Goal: Task Accomplishment & Management: Manage account settings

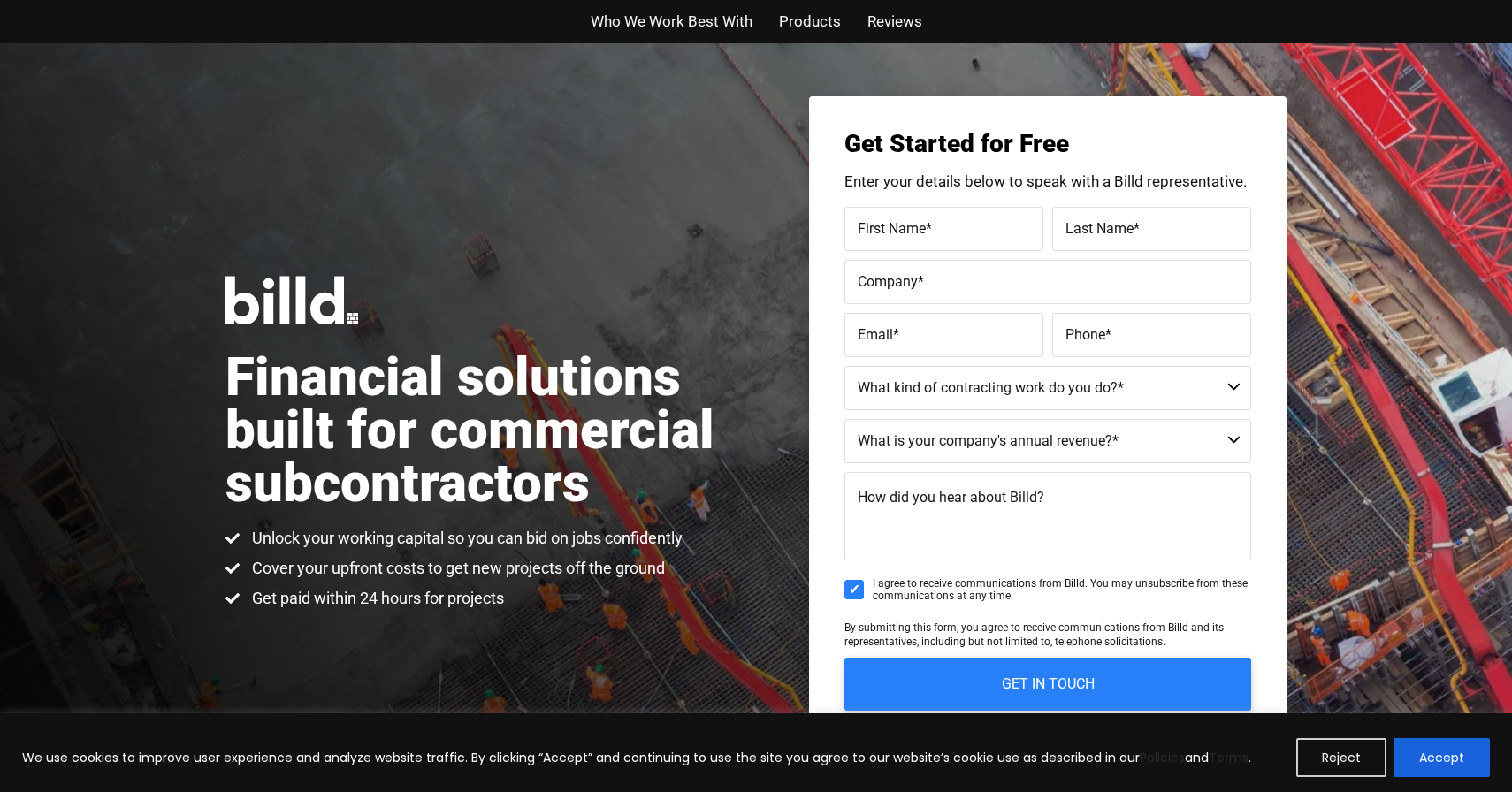
click at [299, 302] on img at bounding box center [291, 300] width 132 height 49
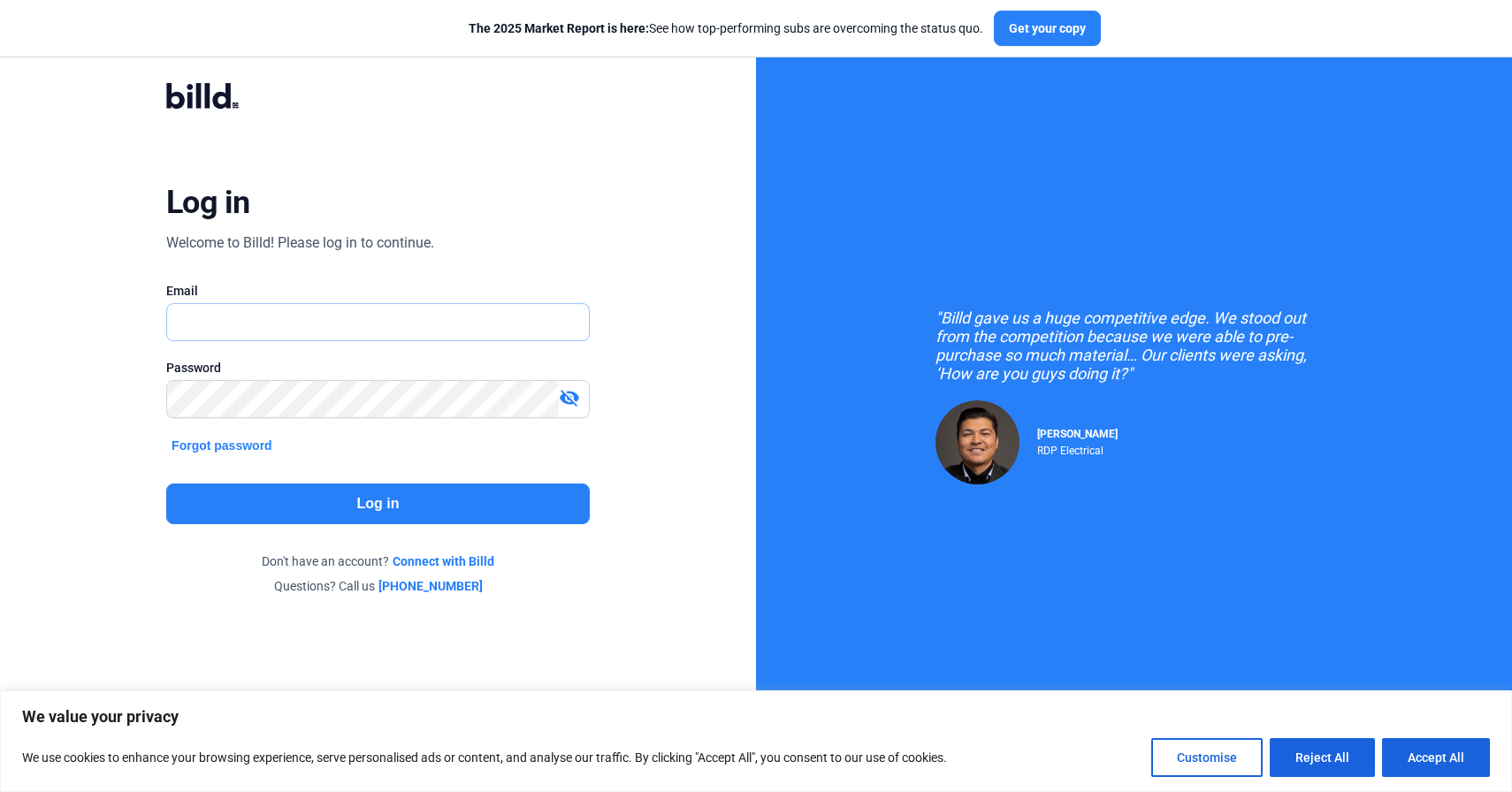
click at [313, 318] on input "text" at bounding box center [368, 322] width 403 height 37
type input "jeremy@builtnw.com"
click at [321, 500] on button "Log in" at bounding box center [377, 503] width 423 height 40
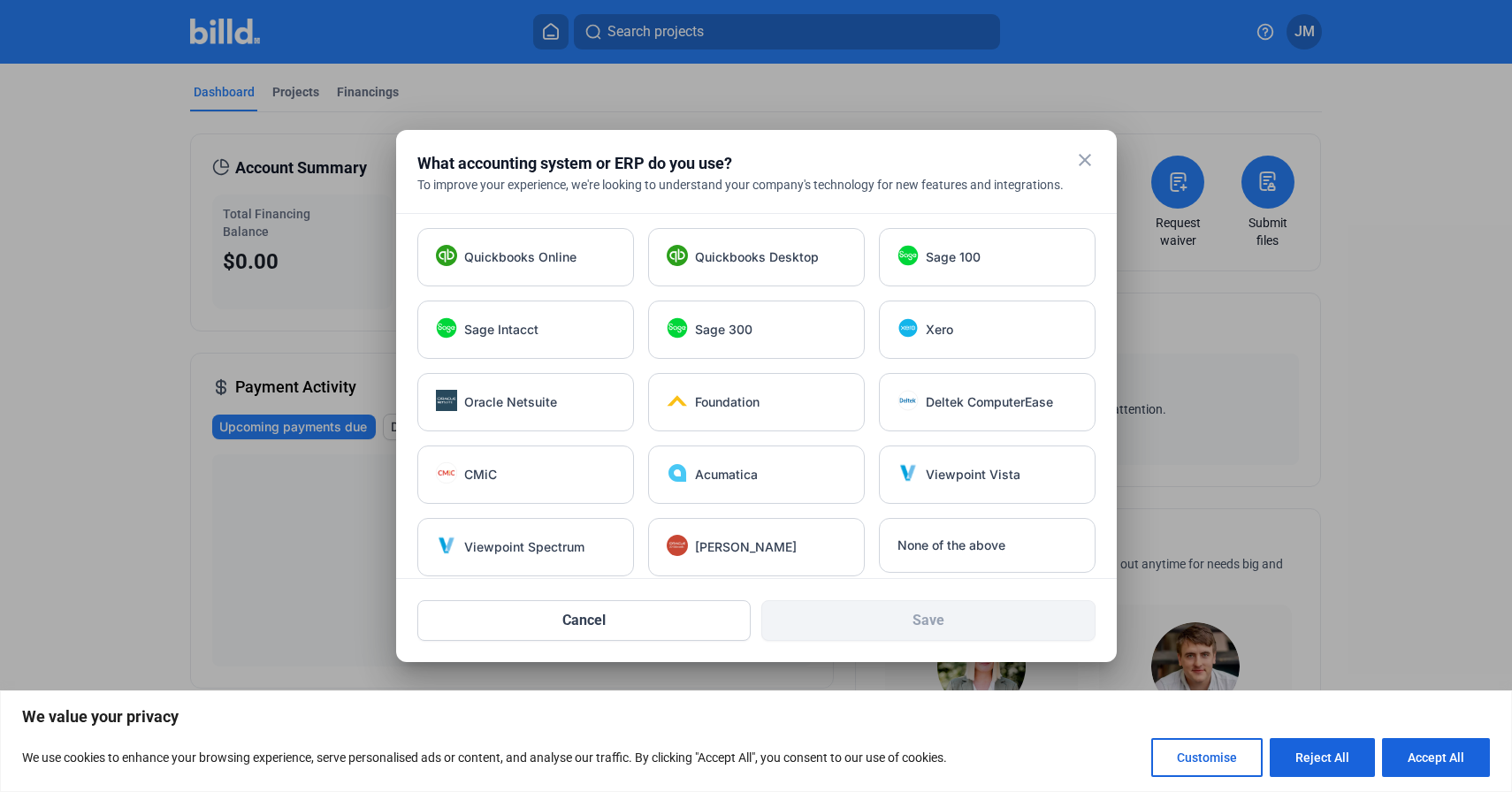
click at [1082, 160] on mat-icon "close" at bounding box center [1085, 160] width 22 height 22
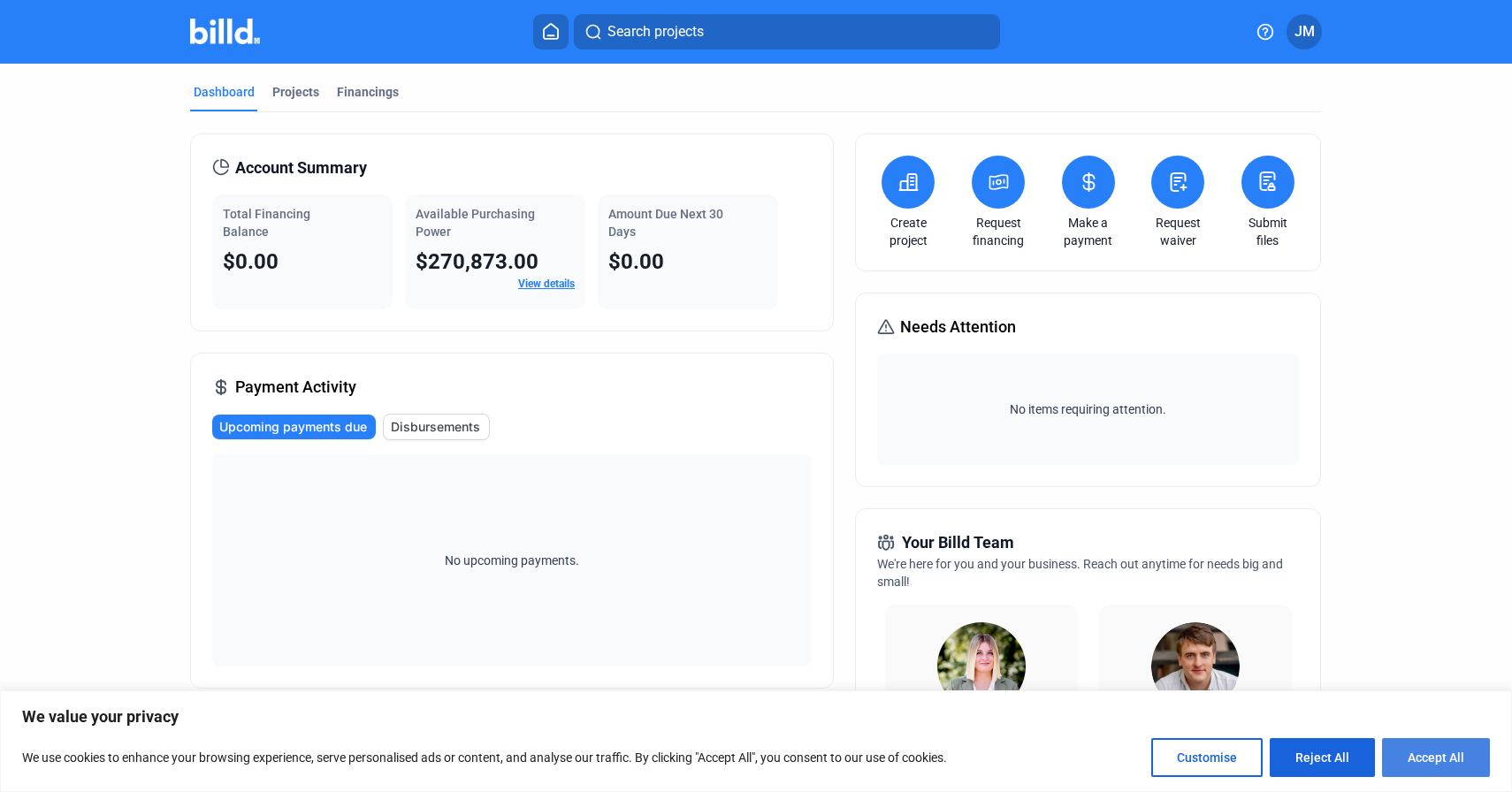
click at [1443, 755] on button "Accept All" at bounding box center [1435, 757] width 108 height 38
checkbox input "true"
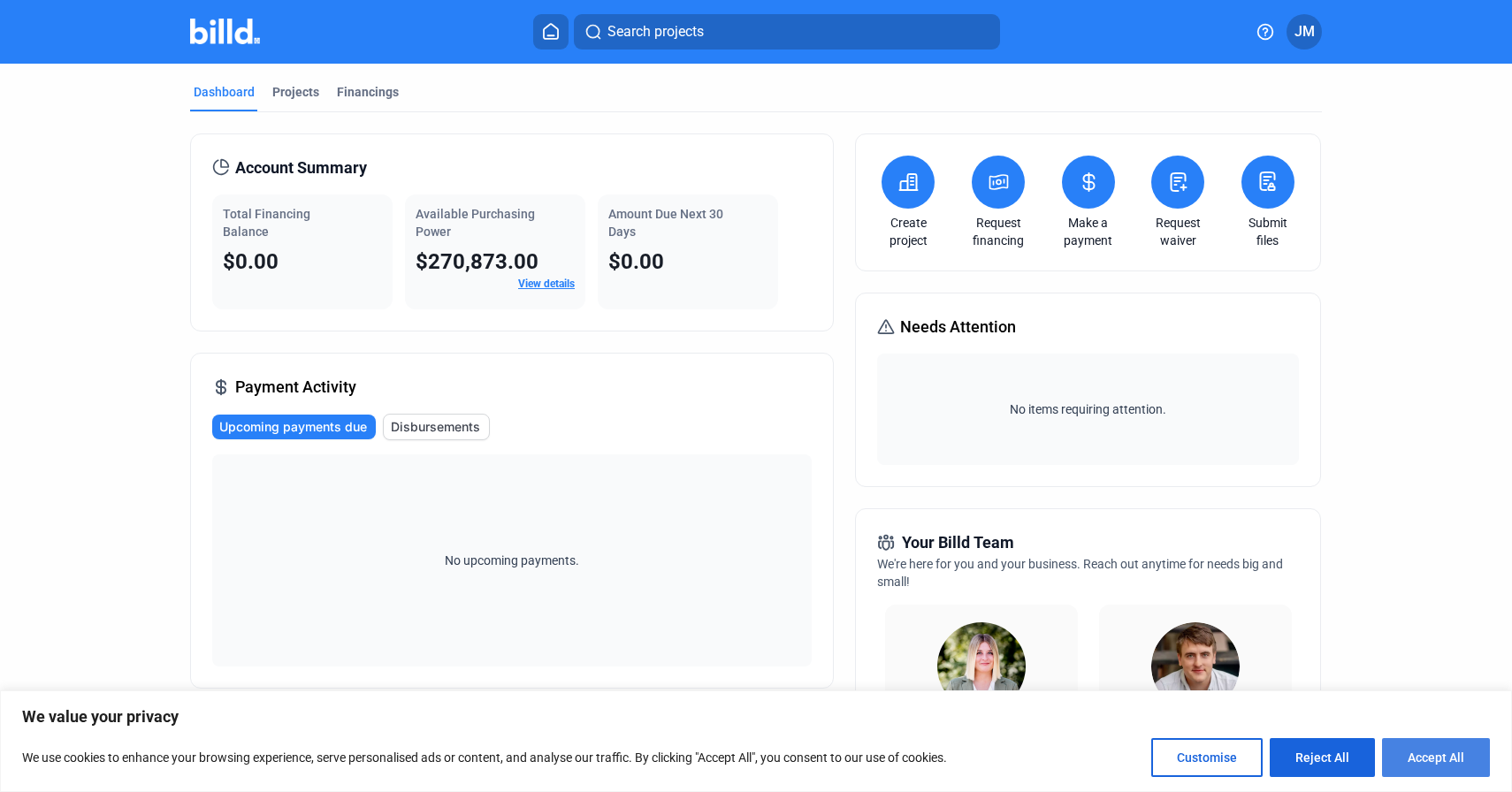
checkbox input "true"
